Goal: Task Accomplishment & Management: Manage account settings

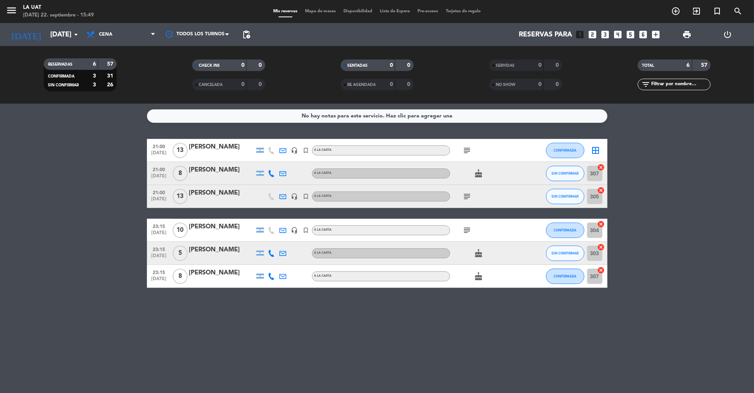
click at [211, 155] on div at bounding box center [221, 155] width 65 height 6
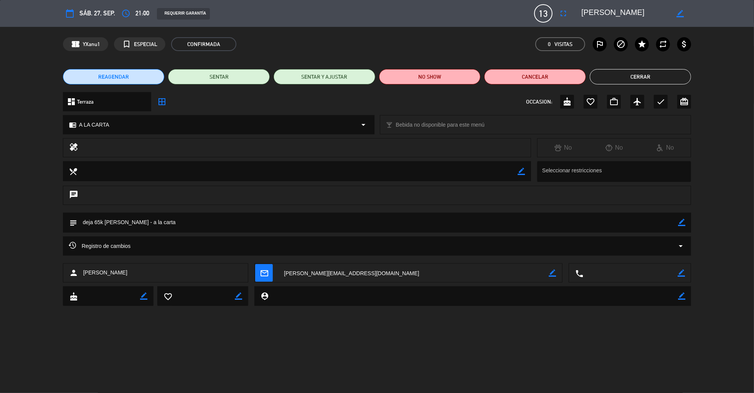
click at [684, 219] on icon "border_color" at bounding box center [681, 222] width 7 height 7
click at [99, 222] on textarea at bounding box center [377, 222] width 601 height 20
type textarea "deja 90k [PERSON_NAME] - a la carta"
click at [683, 219] on icon at bounding box center [681, 222] width 7 height 7
click at [563, 14] on icon "fullscreen" at bounding box center [562, 13] width 9 height 9
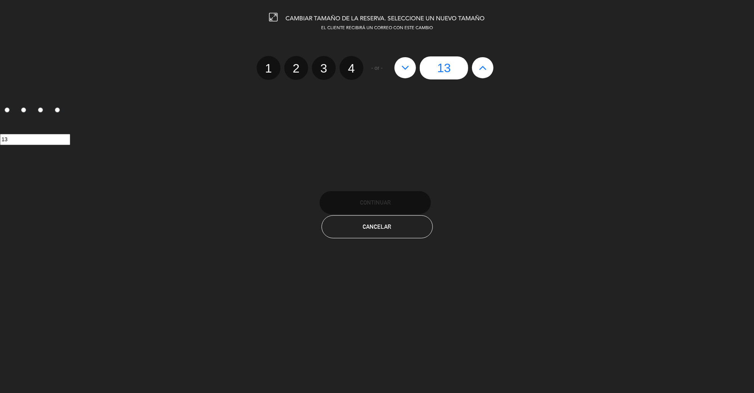
click at [483, 69] on icon at bounding box center [483, 67] width 8 height 12
type input "14"
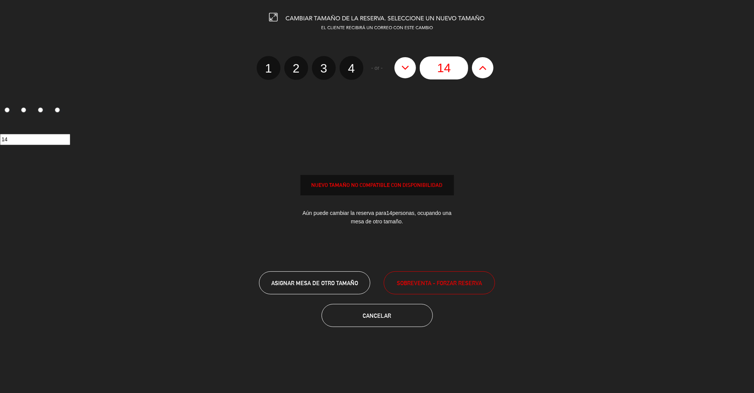
click at [483, 69] on icon at bounding box center [483, 67] width 8 height 12
type input "15"
click at [483, 69] on icon at bounding box center [483, 67] width 8 height 12
type input "16"
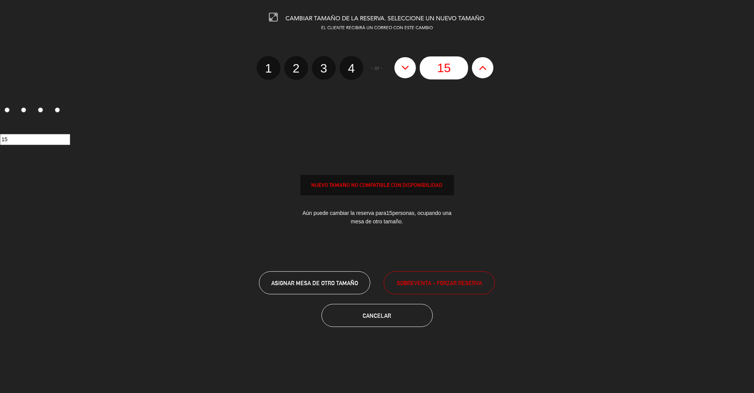
type input "16"
click at [483, 69] on icon at bounding box center [483, 67] width 8 height 12
type input "17"
click at [483, 69] on icon at bounding box center [483, 67] width 8 height 12
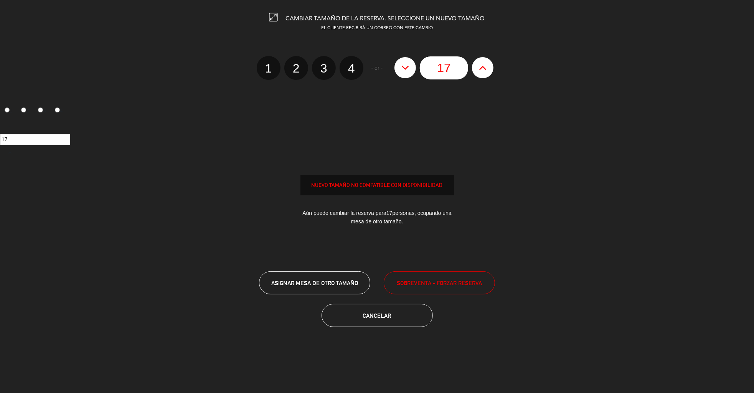
type input "18"
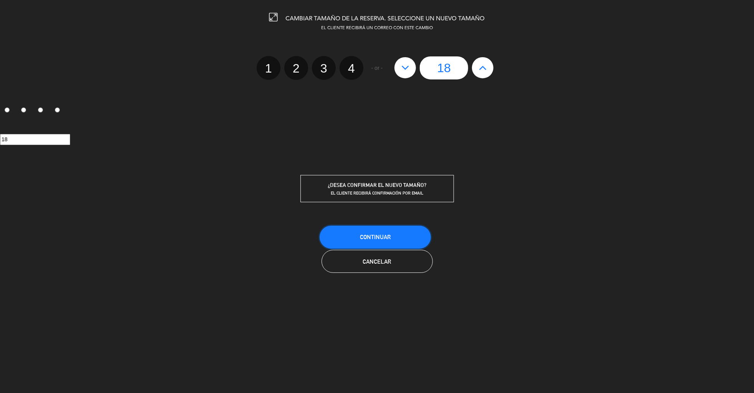
click at [364, 234] on span "Continuar" at bounding box center [375, 237] width 31 height 7
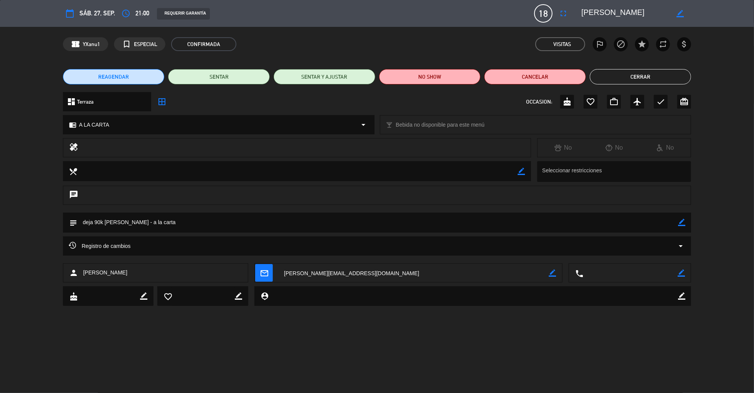
click at [645, 76] on button "Cerrar" at bounding box center [641, 76] width 102 height 15
